Goal: Register for event/course

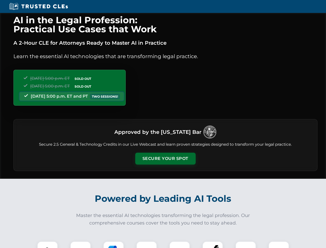
click at [165, 159] on button "Secure Your Spot" at bounding box center [165, 159] width 60 height 12
click at [48, 245] on img at bounding box center [47, 251] width 15 height 15
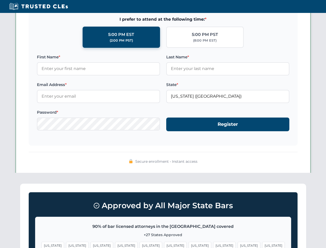
click at [189, 245] on span "[US_STATE]" at bounding box center [200, 245] width 22 height 7
click at [238, 245] on span "[US_STATE]" at bounding box center [249, 245] width 22 height 7
